Goal: Task Accomplishment & Management: Use online tool/utility

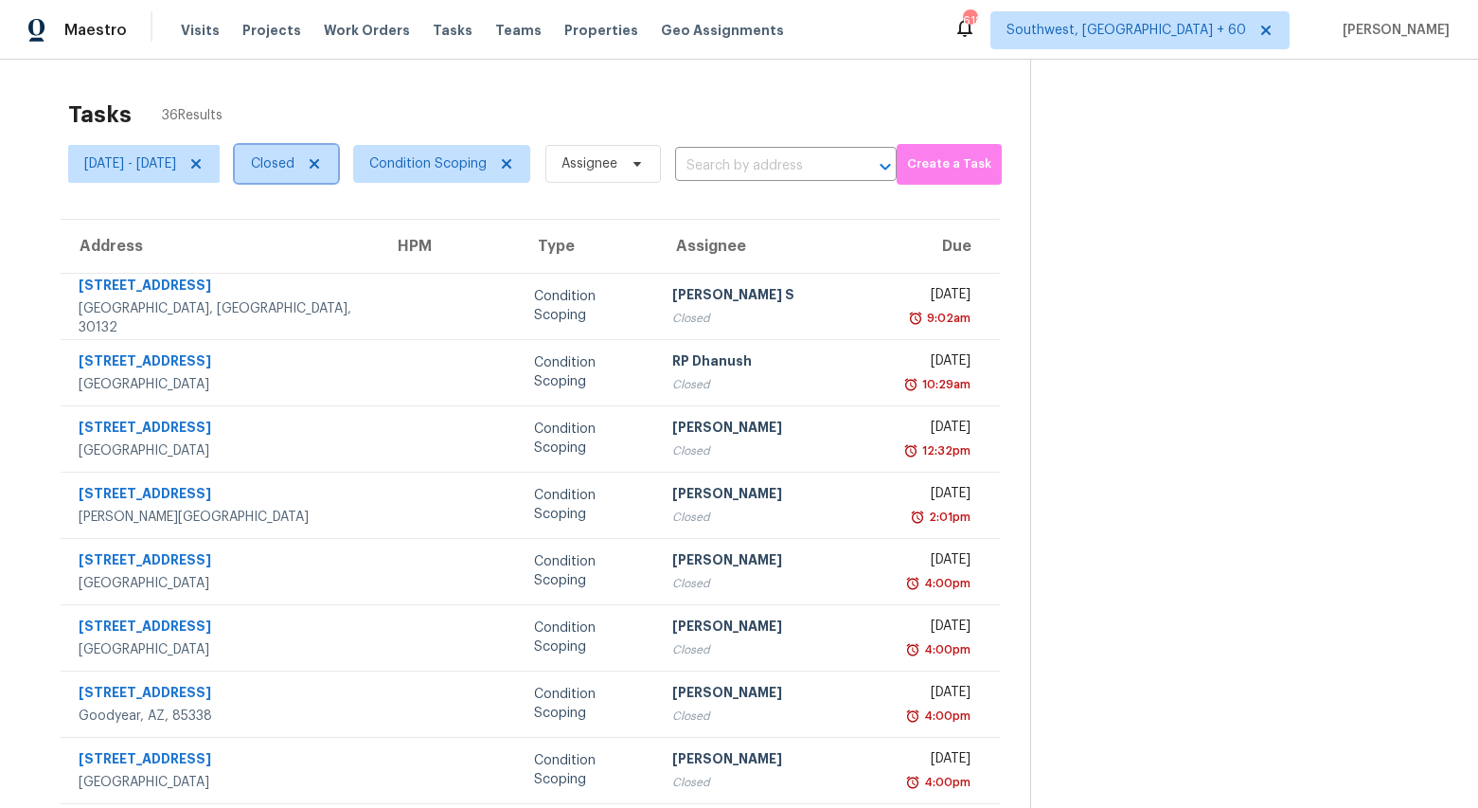
click at [294, 165] on span "Closed" at bounding box center [273, 163] width 44 height 19
click at [342, 244] on label "Open" at bounding box center [341, 244] width 60 height 19
click at [323, 244] on input "Open" at bounding box center [317, 241] width 12 height 12
checkbox input "true"
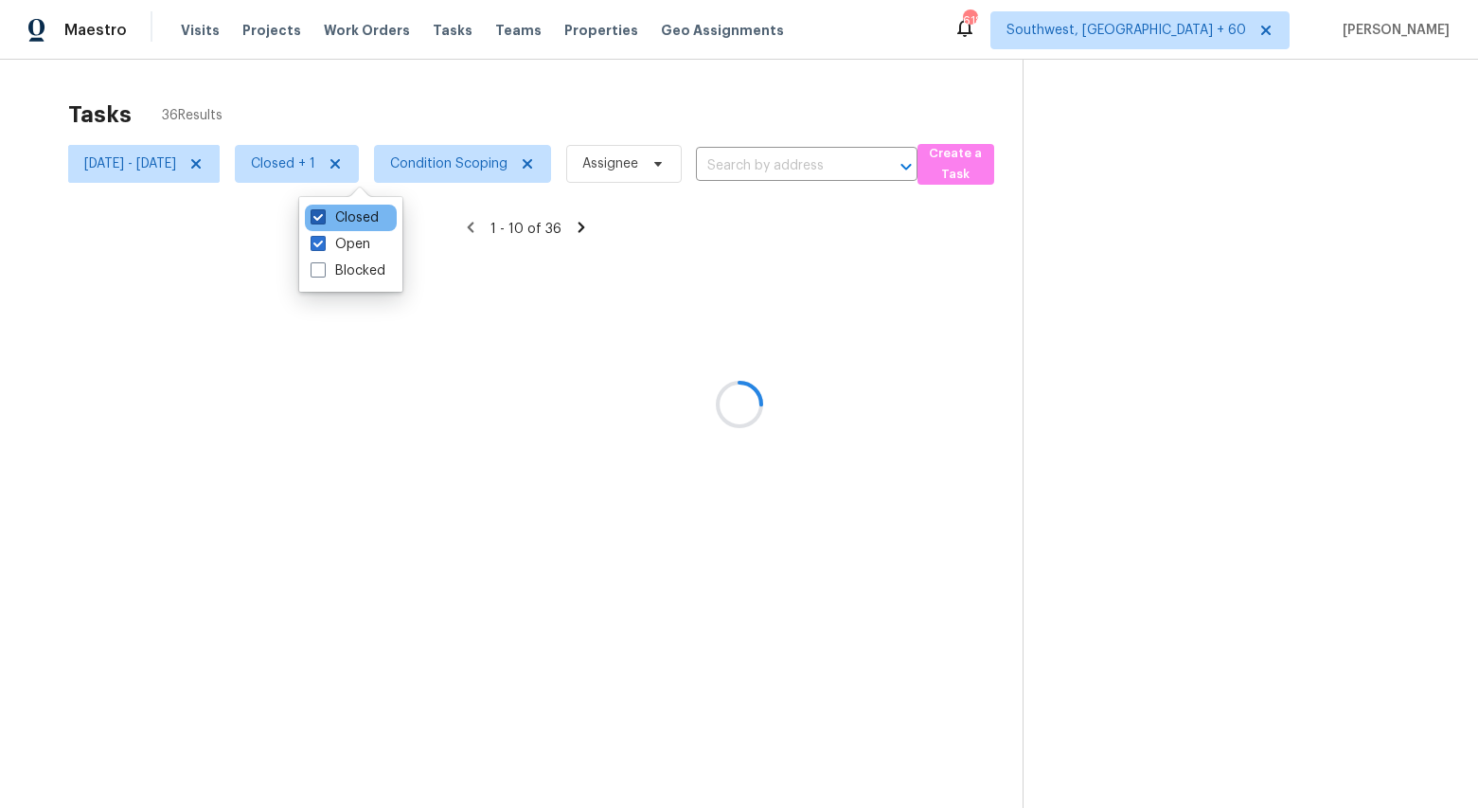
click at [346, 219] on label "Closed" at bounding box center [345, 217] width 68 height 19
click at [323, 219] on input "Closed" at bounding box center [317, 214] width 12 height 12
checkbox input "false"
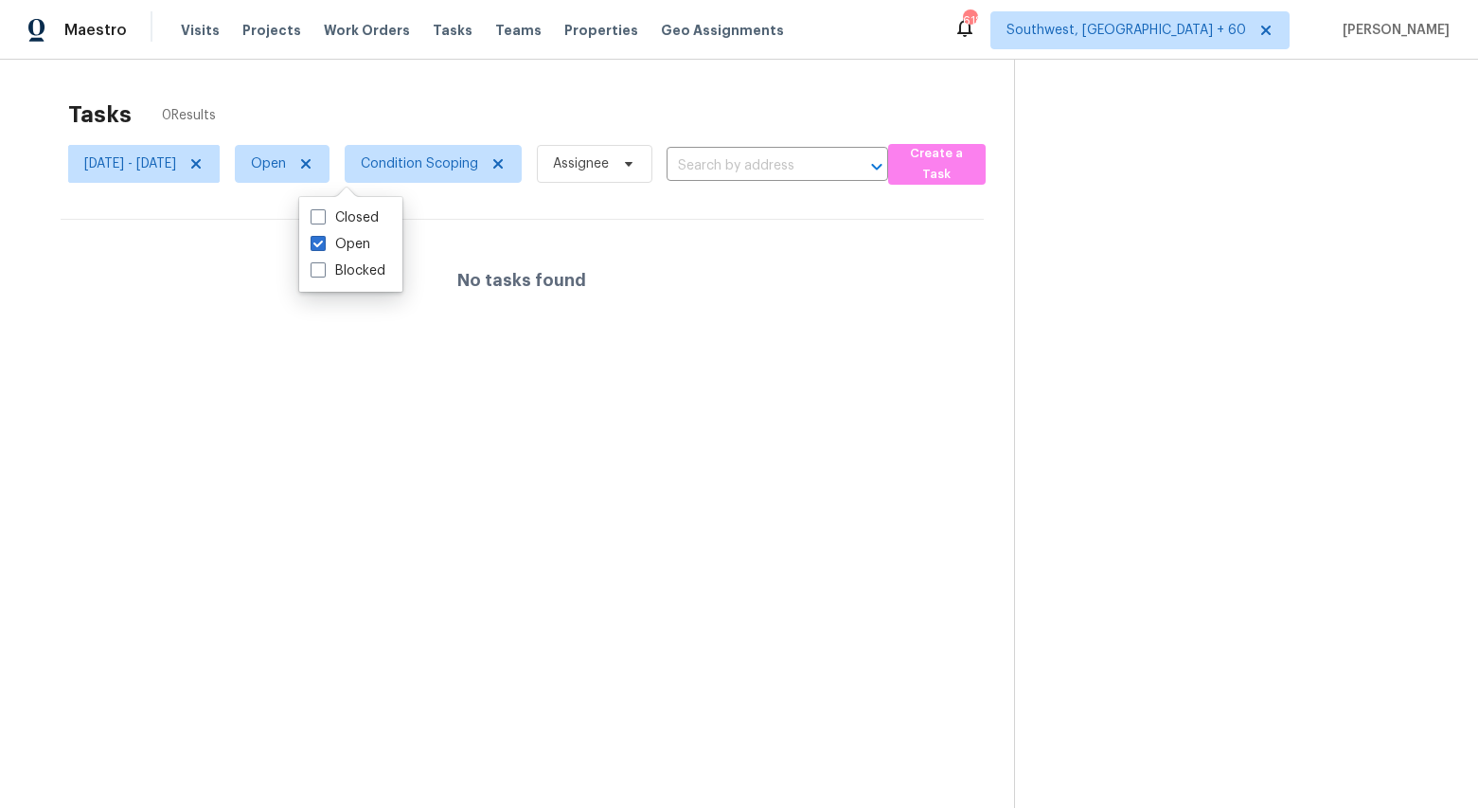
click at [293, 96] on div "Tasks 0 Results" at bounding box center [541, 114] width 946 height 49
click at [201, 167] on icon at bounding box center [195, 163] width 9 height 9
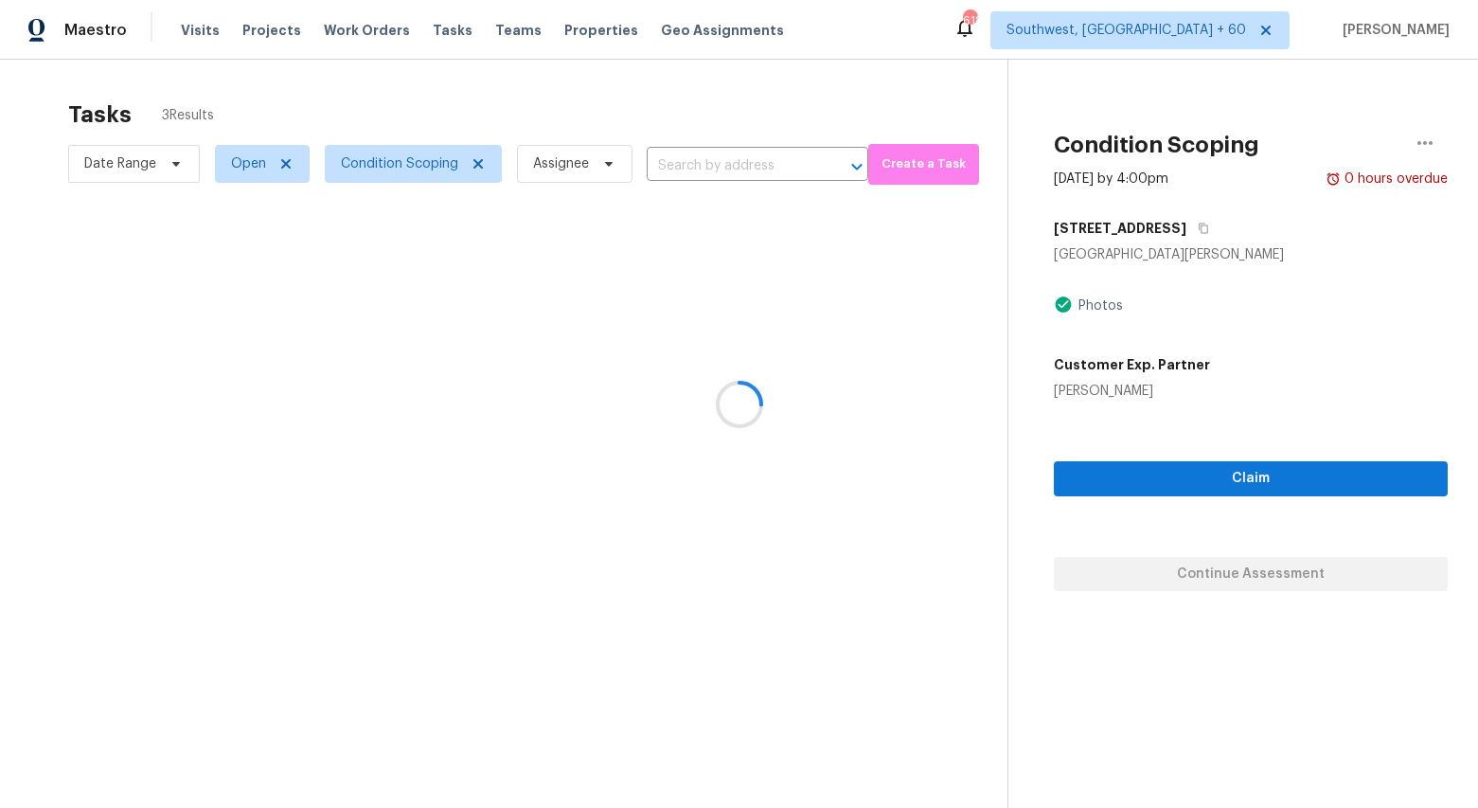
click at [233, 89] on div at bounding box center [739, 404] width 1478 height 808
